Goal: Task Accomplishment & Management: Manage account settings

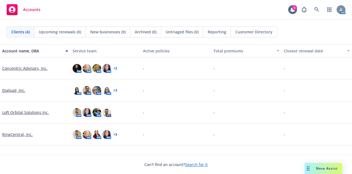
click at [27, 69] on link "Concentric Advisors, Inc." at bounding box center [24, 68] width 45 height 6
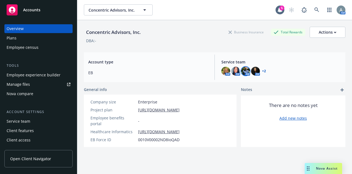
click at [244, 73] on img at bounding box center [245, 71] width 9 height 9
click at [259, 70] on div "AM AM AM AM + 2" at bounding box center [282, 71] width 120 height 9
click at [261, 70] on div "+ 2" at bounding box center [263, 70] width 5 height 3
click at [262, 71] on link "+ 2" at bounding box center [264, 70] width 4 height 3
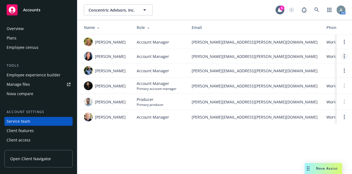
click at [347, 56] on link "Open options" at bounding box center [344, 56] width 7 height 7
click at [273, 149] on div "Concentric Advisors, Inc. Concentric Advisors, Inc. 5 AM Name Role Email Phone …" at bounding box center [214, 87] width 275 height 174
